Goal: Information Seeking & Learning: Learn about a topic

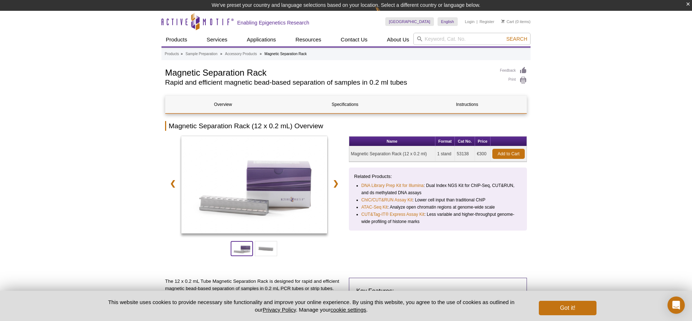
click at [251, 254] on span at bounding box center [242, 248] width 22 height 15
click at [259, 253] on span at bounding box center [266, 248] width 22 height 15
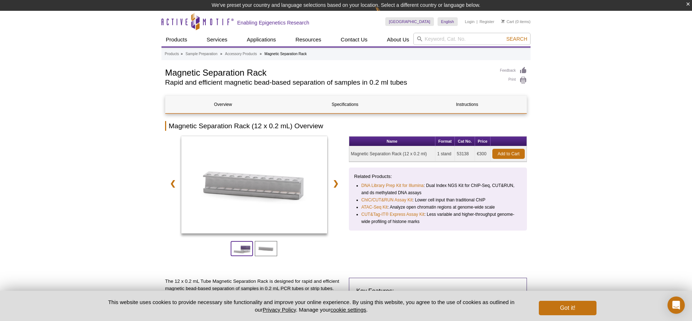
click at [238, 251] on span at bounding box center [242, 248] width 22 height 15
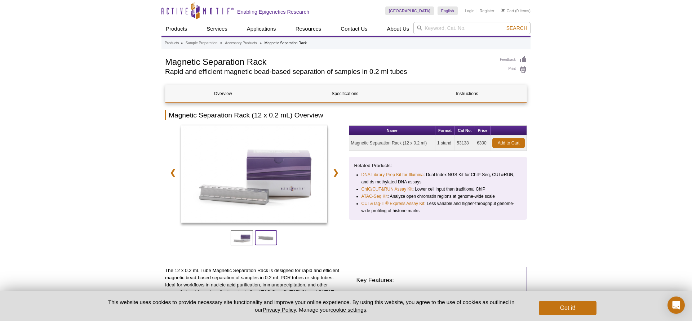
click at [257, 242] on span at bounding box center [266, 237] width 22 height 15
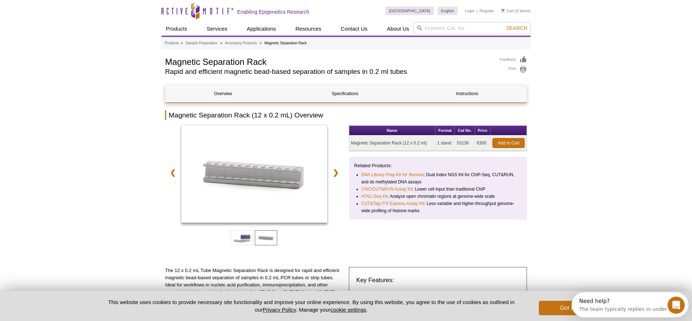
click at [293, 245] on div at bounding box center [254, 236] width 178 height 22
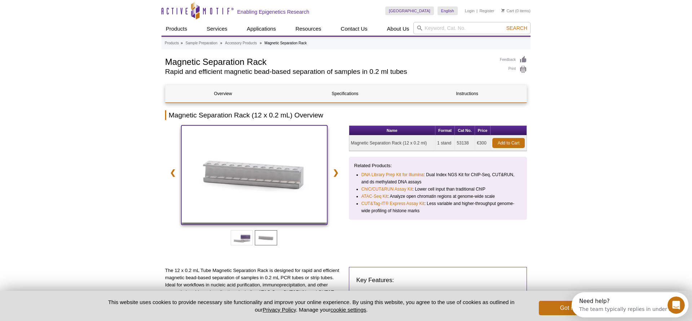
click at [298, 186] on img at bounding box center [254, 173] width 146 height 97
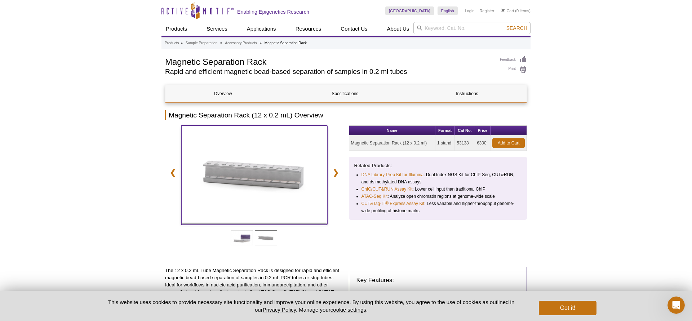
scroll to position [37, 0]
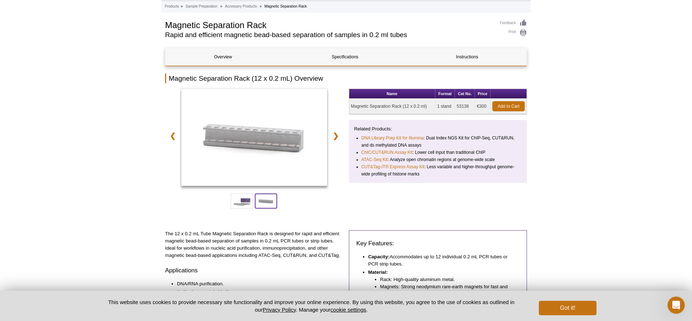
click at [262, 202] on span at bounding box center [266, 200] width 22 height 15
click at [247, 202] on span at bounding box center [242, 200] width 22 height 15
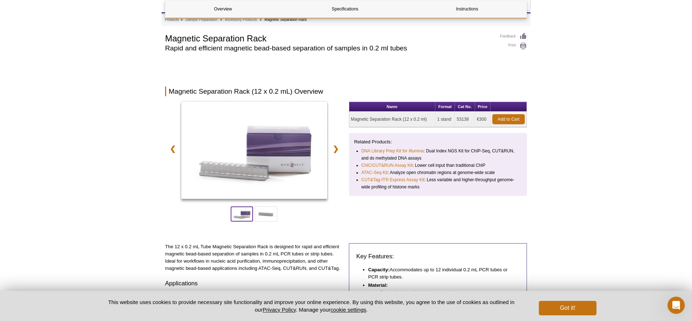
scroll to position [0, 0]
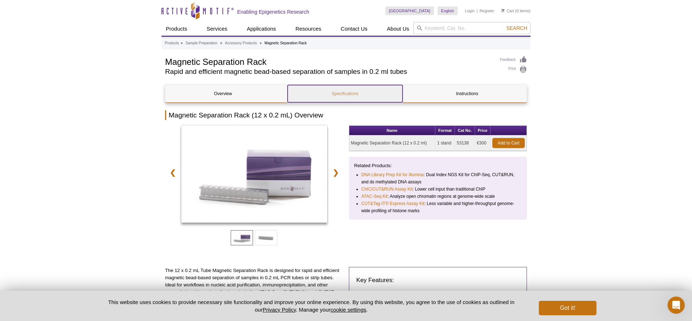
click at [337, 89] on link "Specifications" at bounding box center [345, 93] width 115 height 17
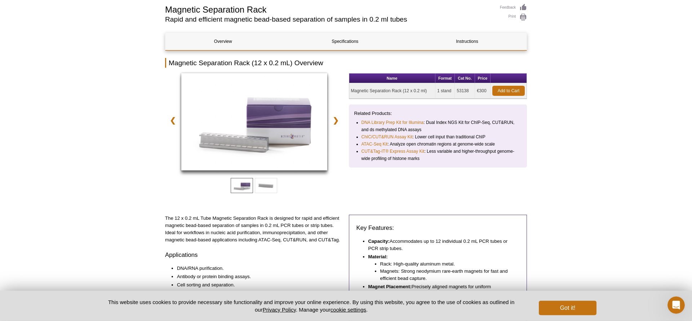
scroll to position [46, 0]
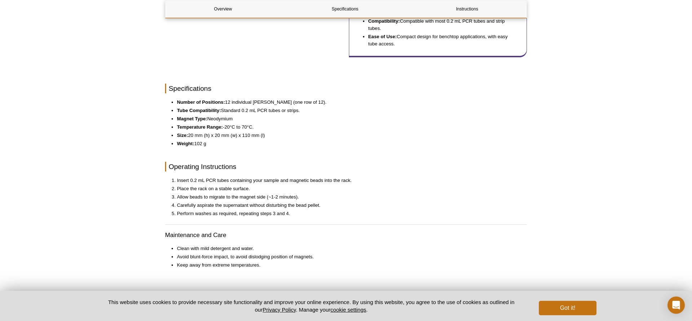
scroll to position [341, 0]
